Goal: Information Seeking & Learning: Learn about a topic

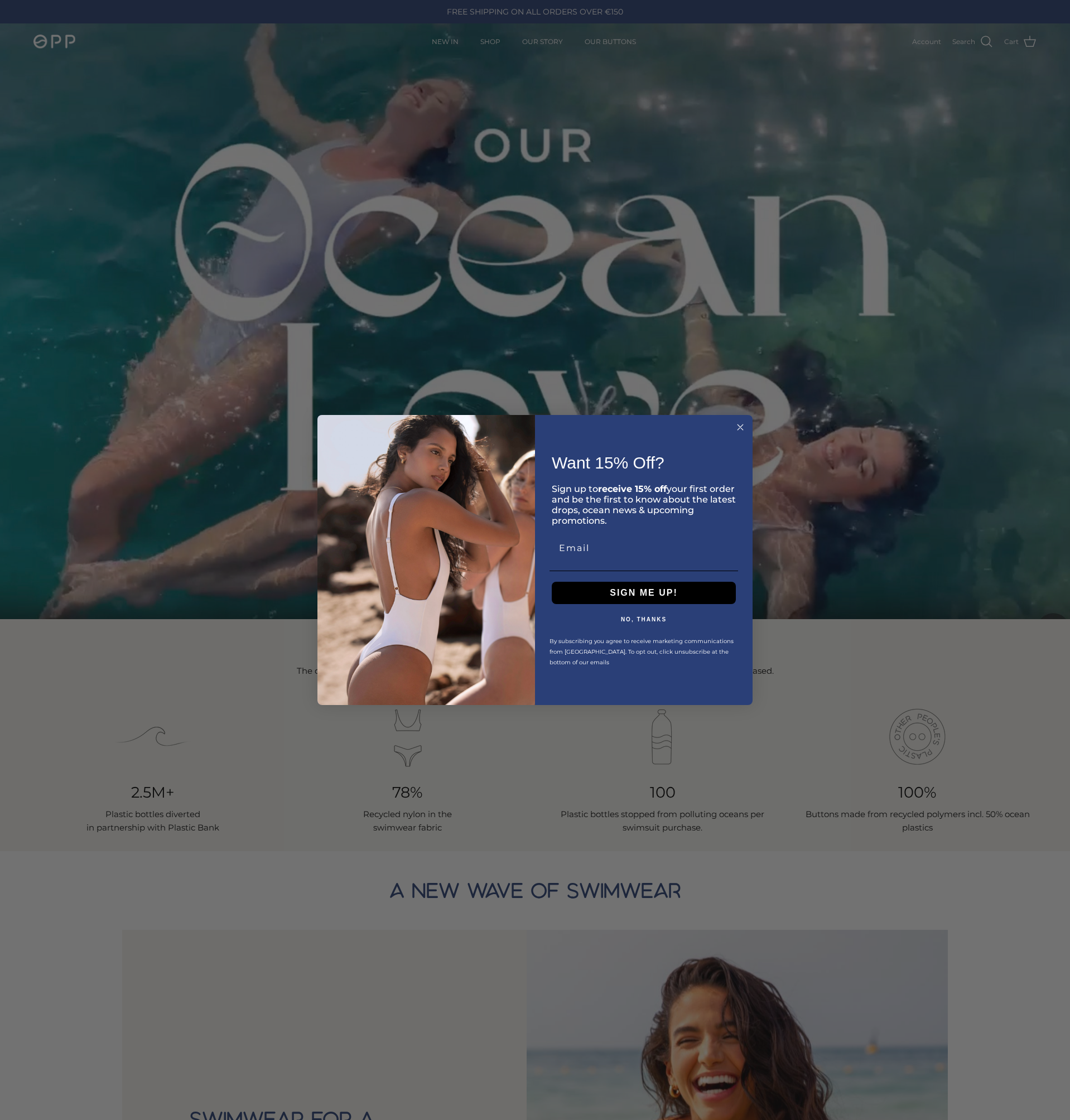
click at [744, 428] on circle "Close dialog" at bounding box center [740, 427] width 13 height 13
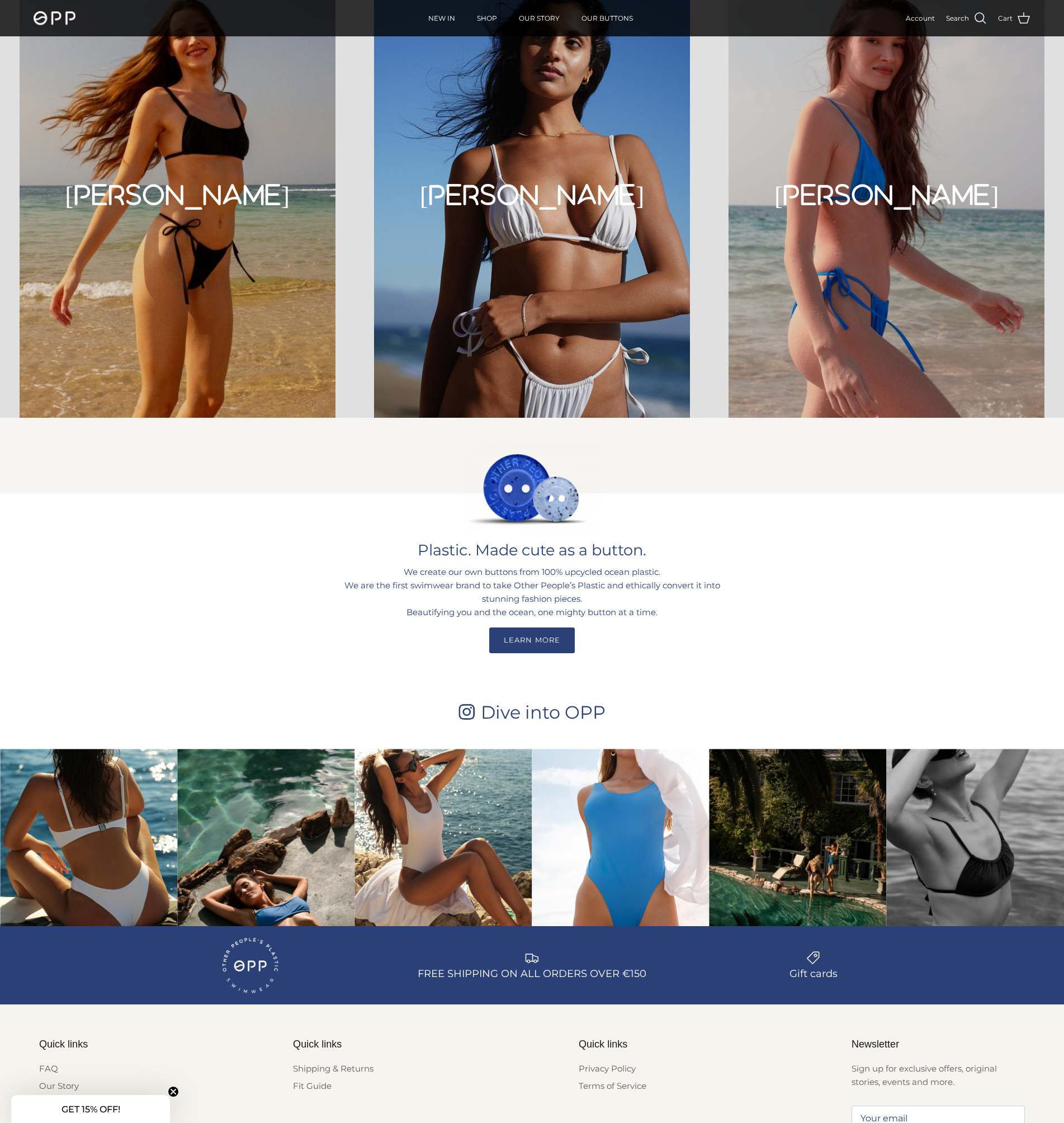
scroll to position [3100, 0]
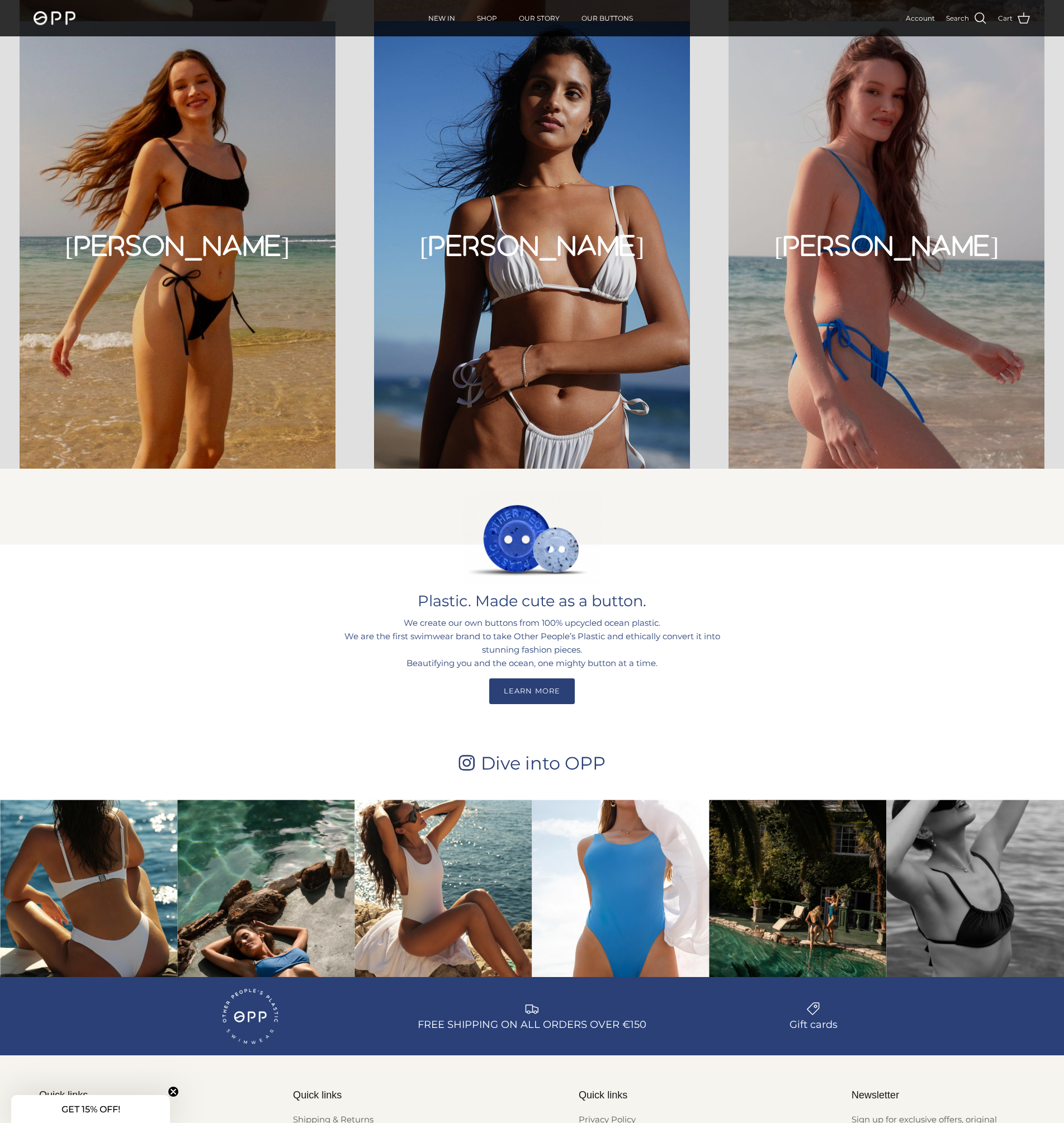
click at [520, 696] on link "LEARN MORE" at bounding box center [532, 691] width 85 height 26
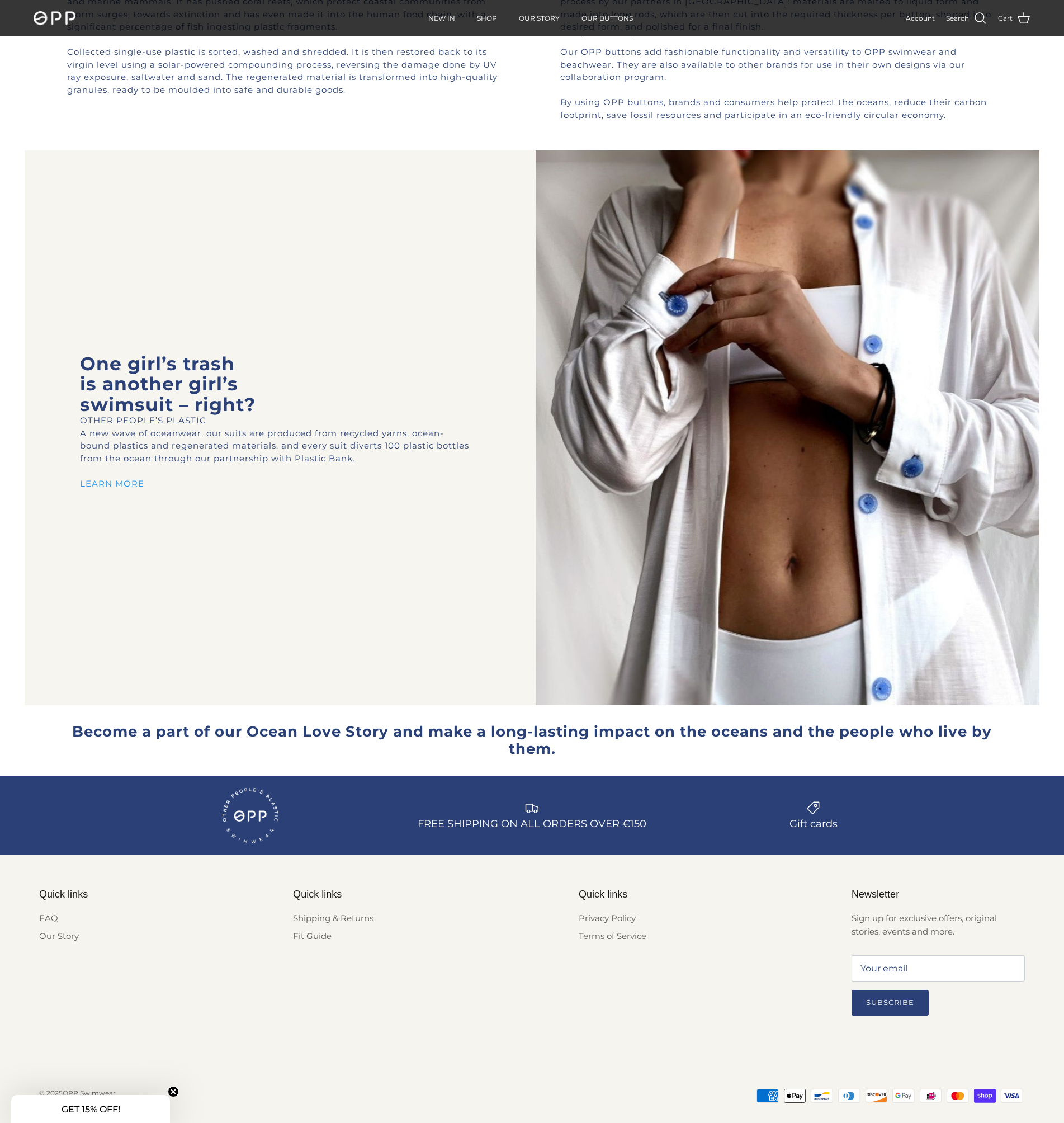
scroll to position [1554, 0]
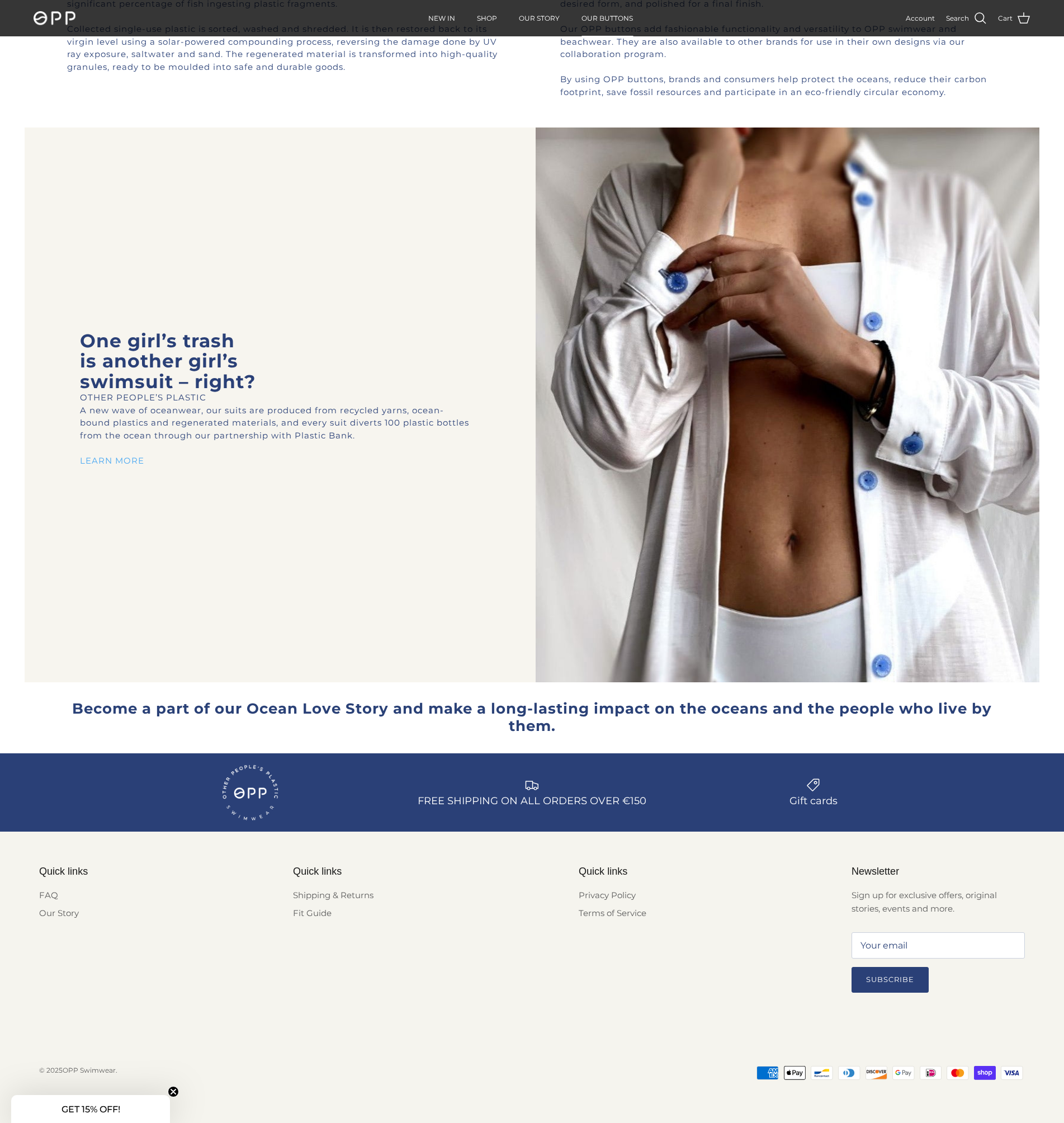
click at [123, 462] on link "LEARN MORE" at bounding box center [112, 460] width 64 height 10
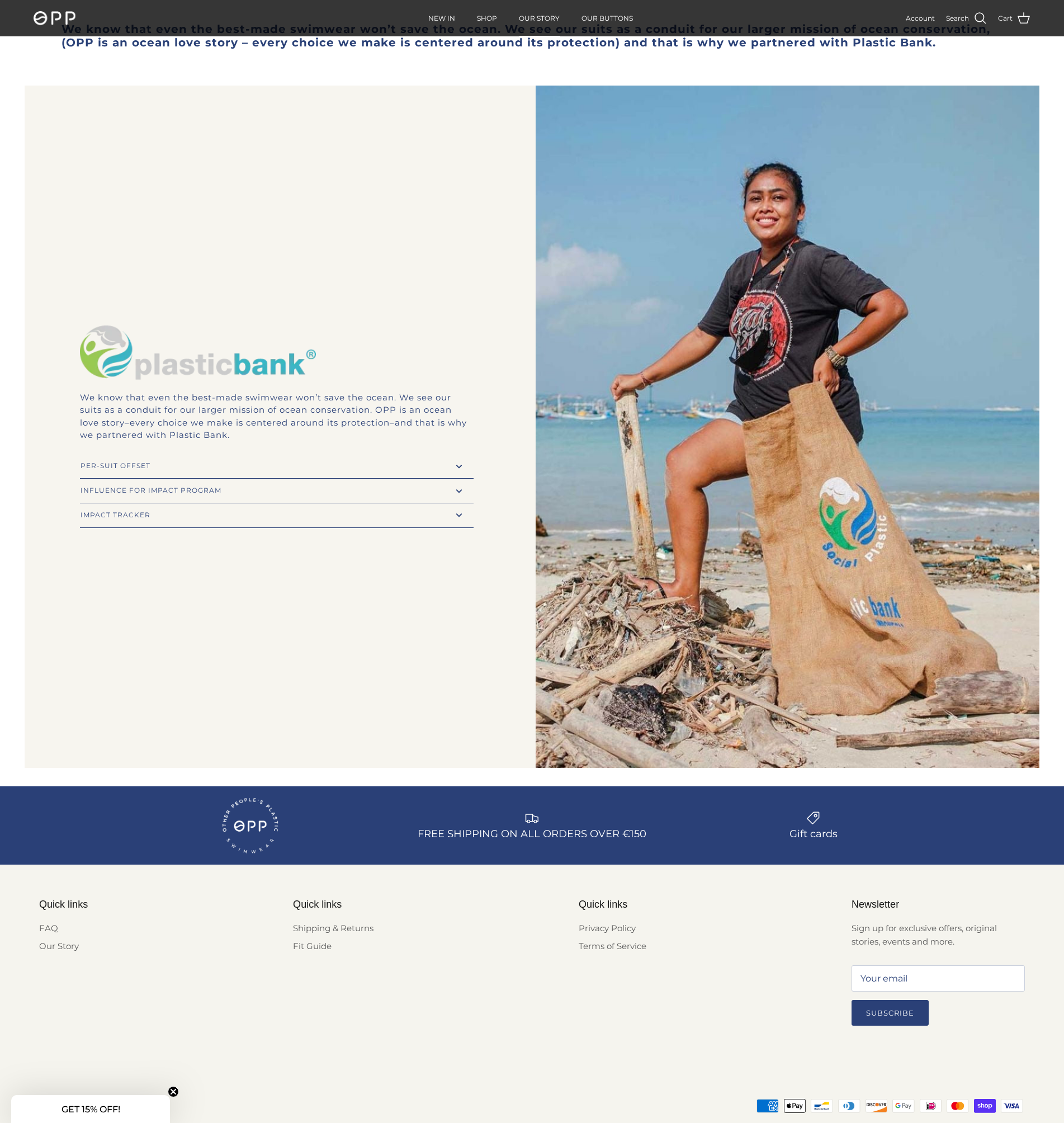
scroll to position [2448, 0]
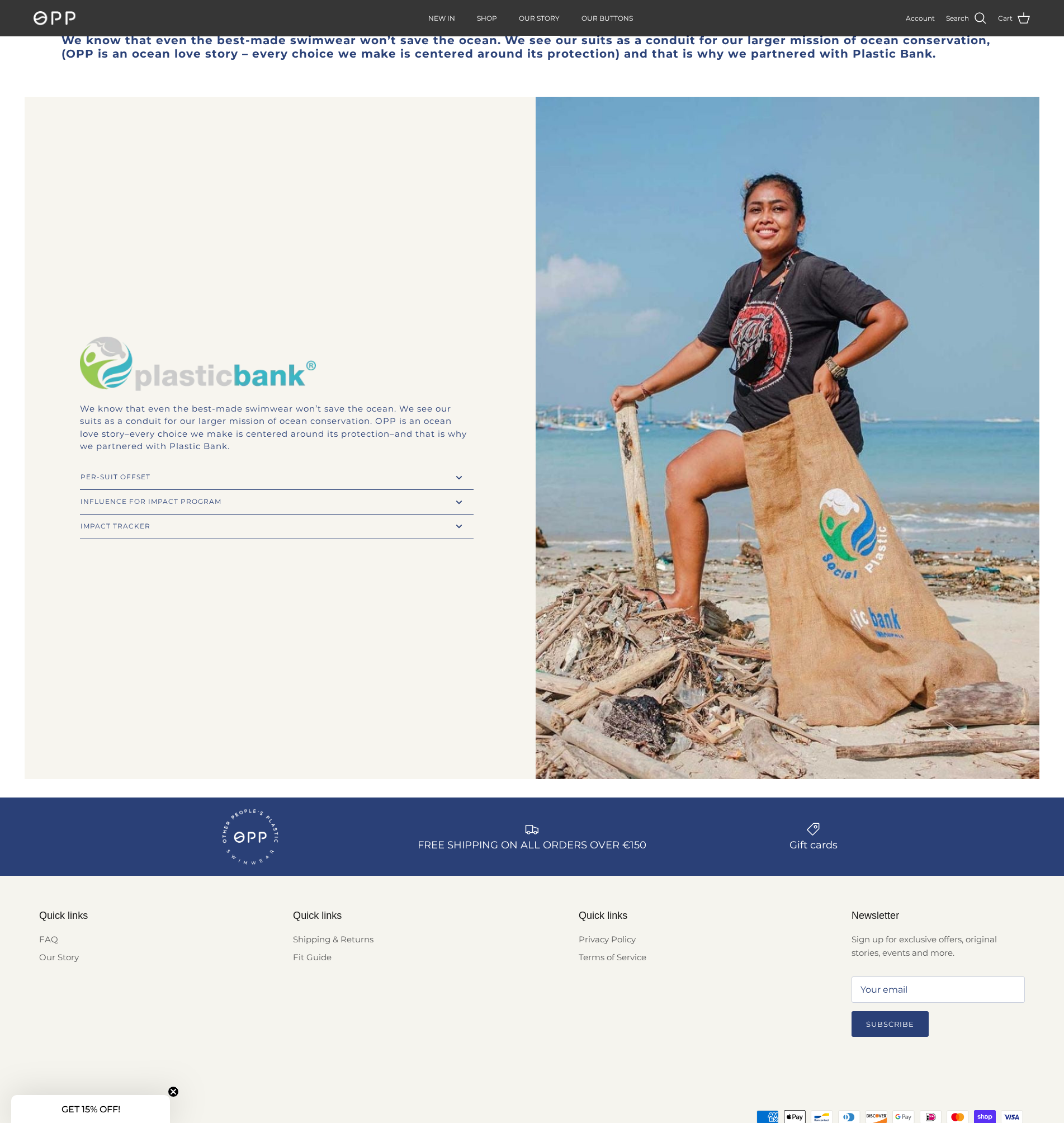
click at [123, 475] on div "PER-SUIT OFFSET" at bounding box center [273, 477] width 386 height 6
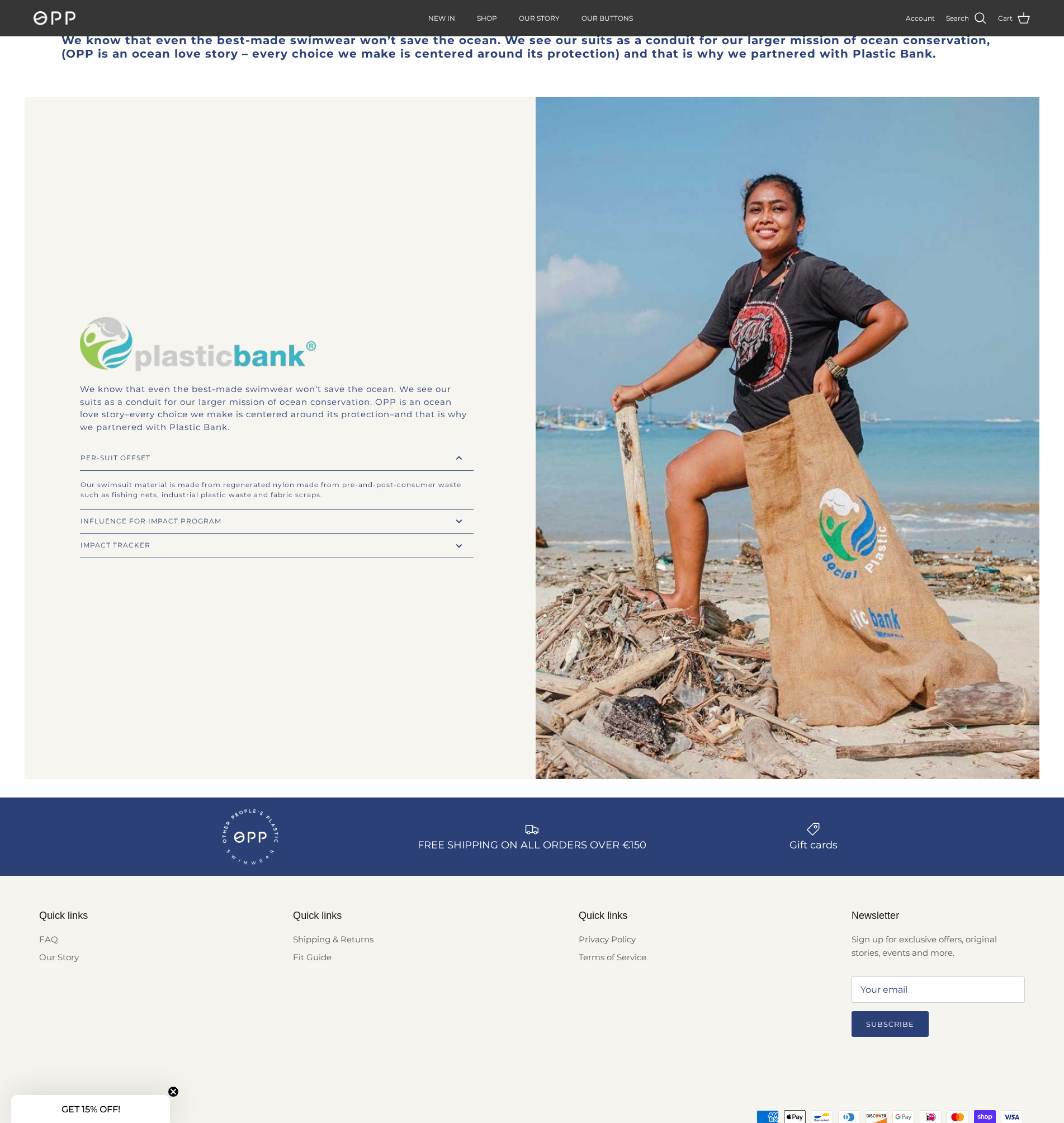
click at [121, 523] on div "INFLUENCE FOR IMPACT PROGRAM" at bounding box center [273, 521] width 386 height 6
click at [121, 550] on div "IMPACT TRACKER expand_less expand_more" at bounding box center [277, 546] width 393 height 24
